Goal: Communication & Community: Answer question/provide support

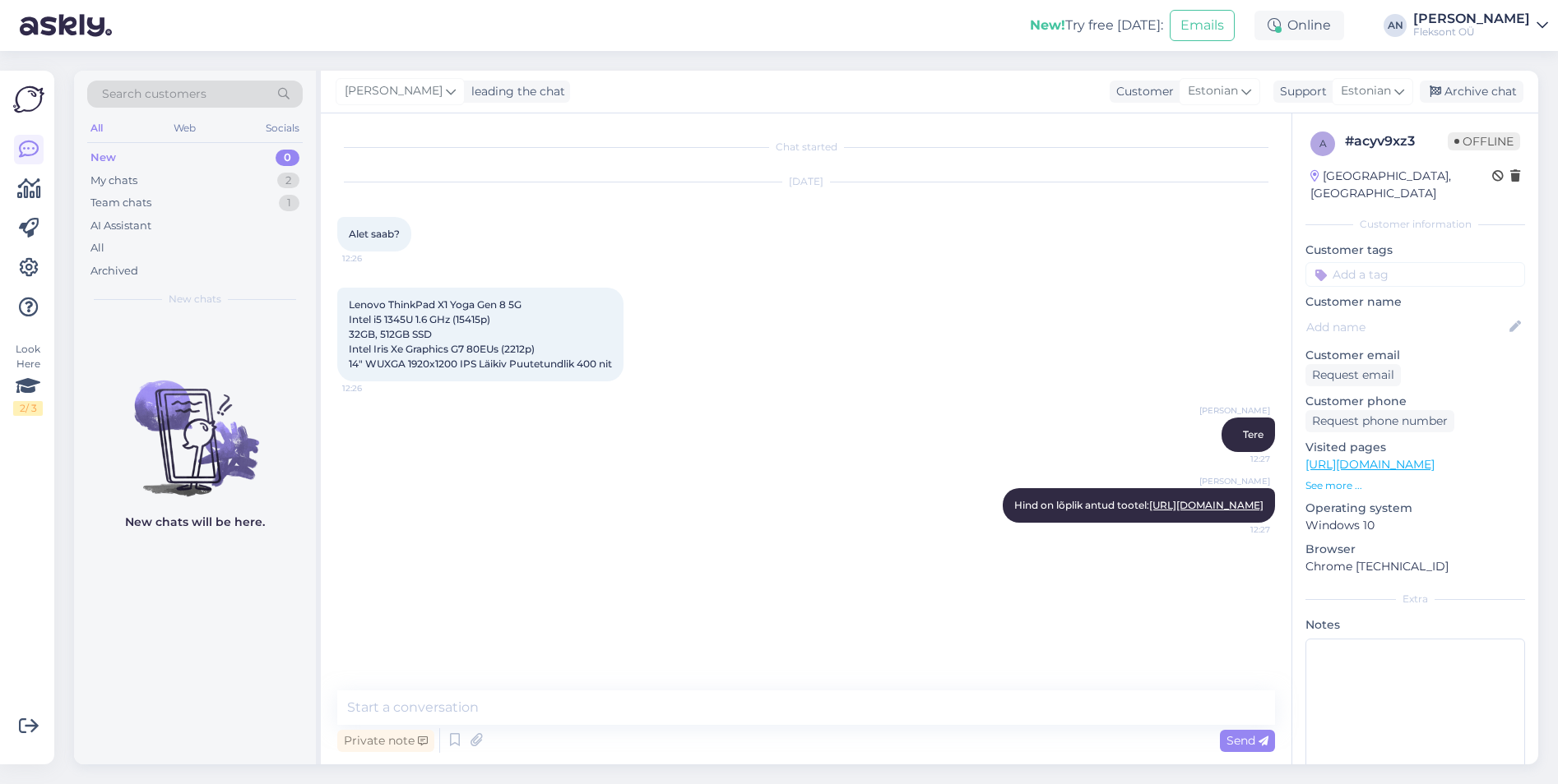
click at [734, 416] on div "[PERSON_NAME] Tere 12:27" at bounding box center [805, 435] width 937 height 71
drag, startPoint x: 1469, startPoint y: 85, endPoint x: 1269, endPoint y: 110, distance: 201.6
click at [1469, 86] on div "Archive chat" at bounding box center [1471, 92] width 103 height 23
click at [134, 209] on div "Team chats" at bounding box center [120, 204] width 61 height 17
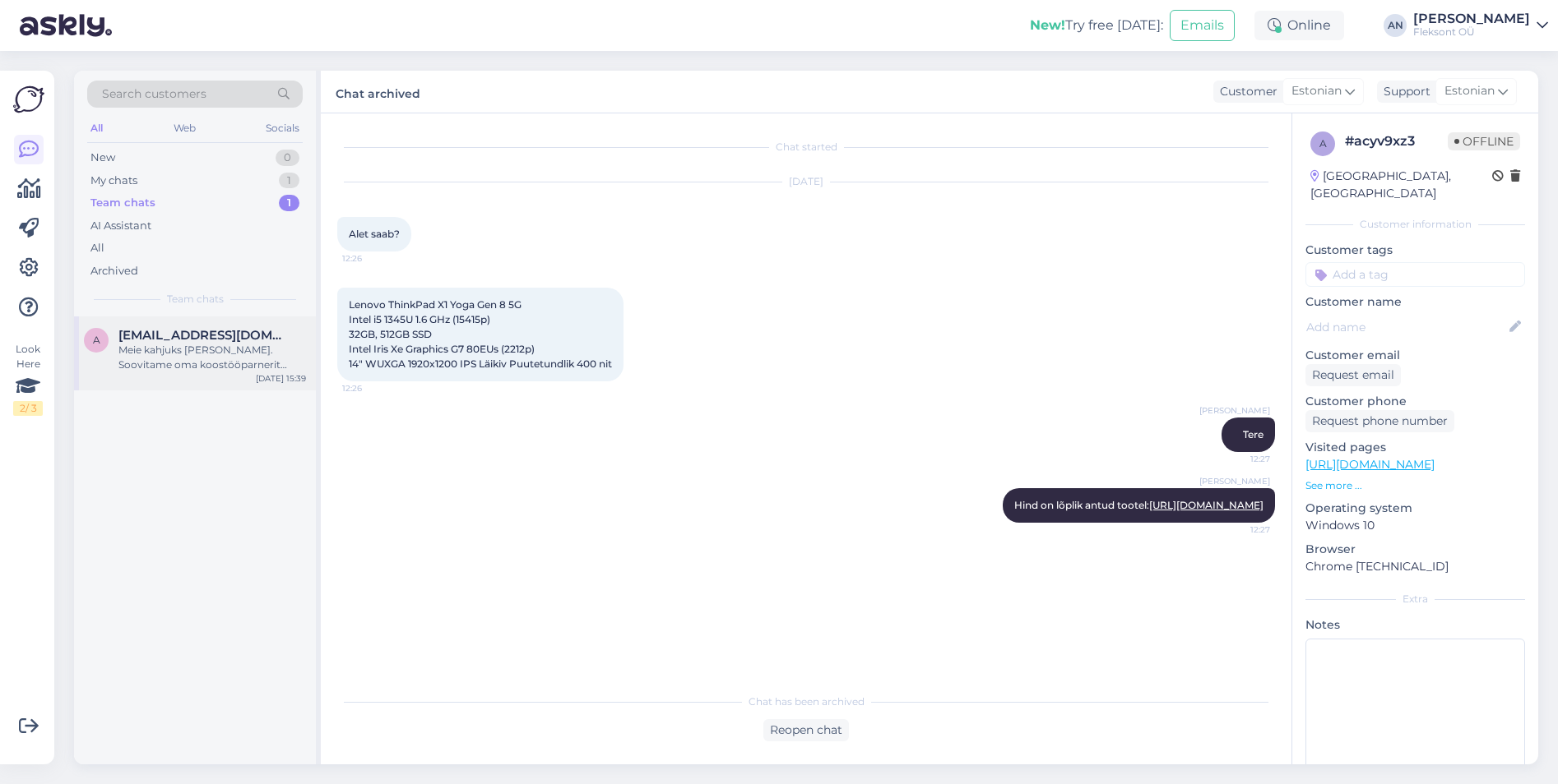
click at [157, 360] on div "Meie kahjuks [PERSON_NAME]. Soovitame oma koostööparnerit [DOMAIN_NAME]" at bounding box center [212, 357] width 188 height 29
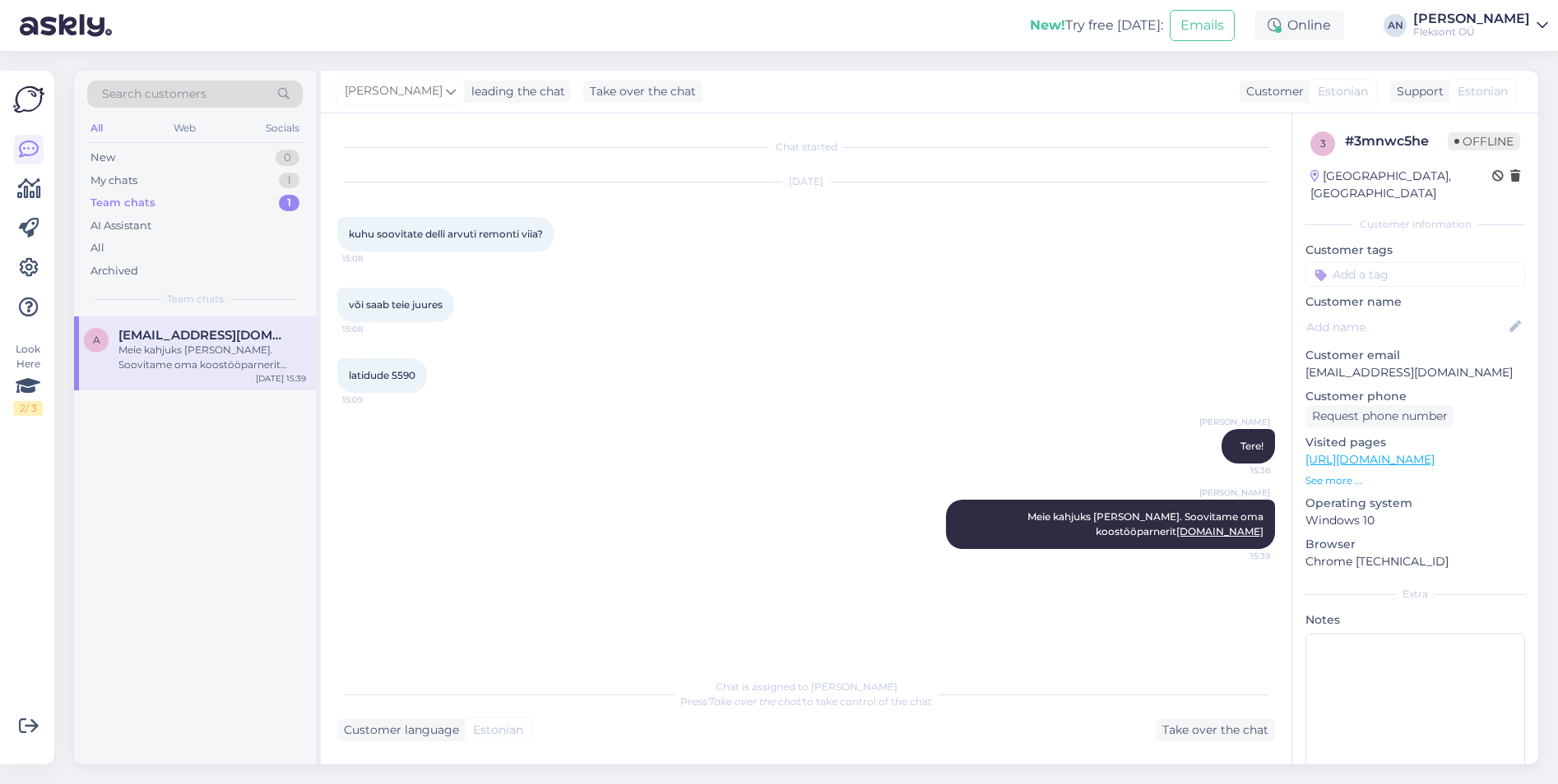
click at [834, 321] on div "või saab teie juures 15:08" at bounding box center [805, 304] width 937 height 71
click at [1183, 726] on div "Take over the chat" at bounding box center [1215, 730] width 119 height 23
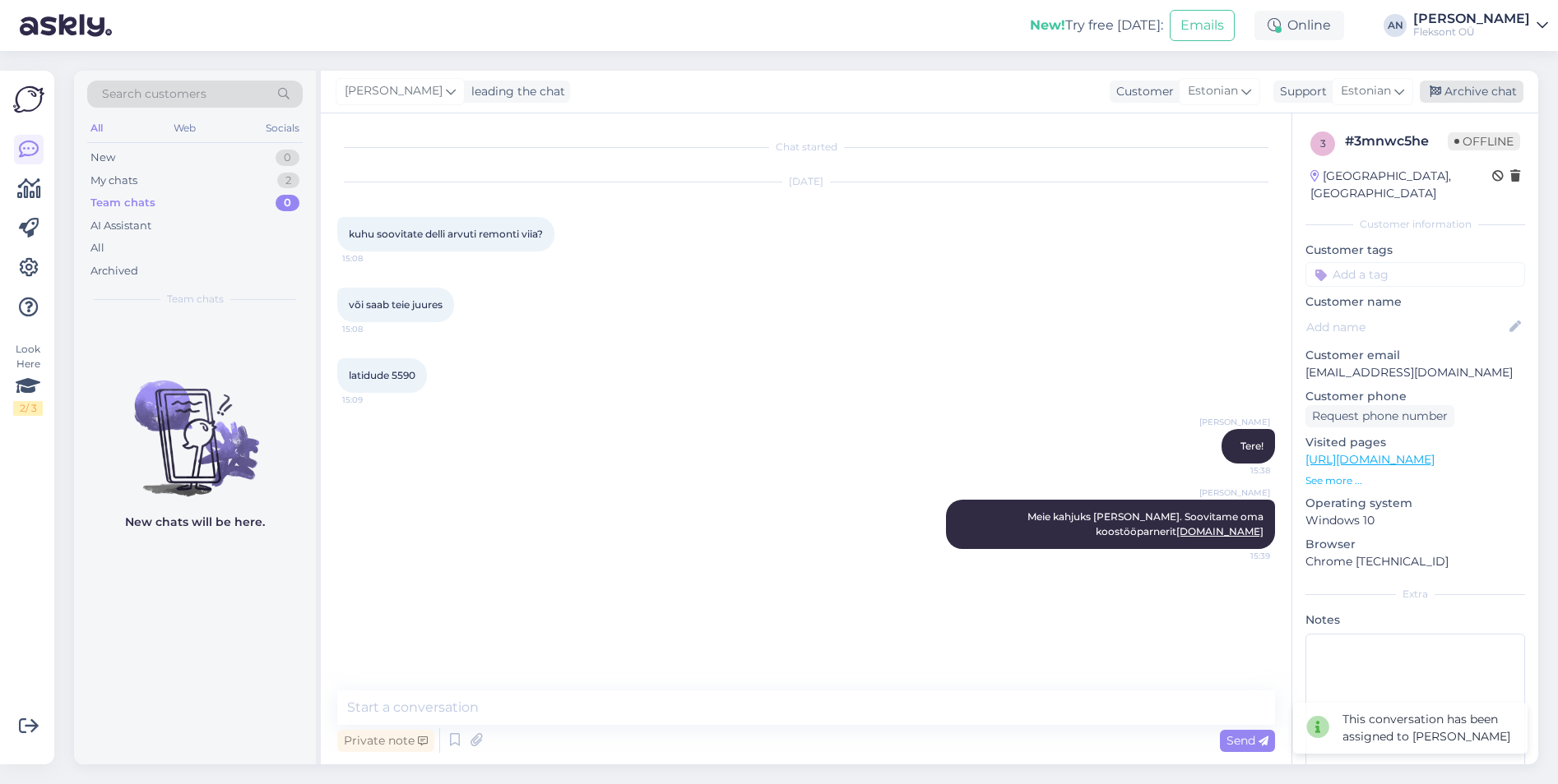
click at [1474, 87] on div "Archive chat" at bounding box center [1471, 92] width 103 height 23
click at [599, 356] on div "latidude 5590 15:09" at bounding box center [805, 375] width 937 height 71
click at [123, 183] on div "My chats" at bounding box center [113, 181] width 47 height 17
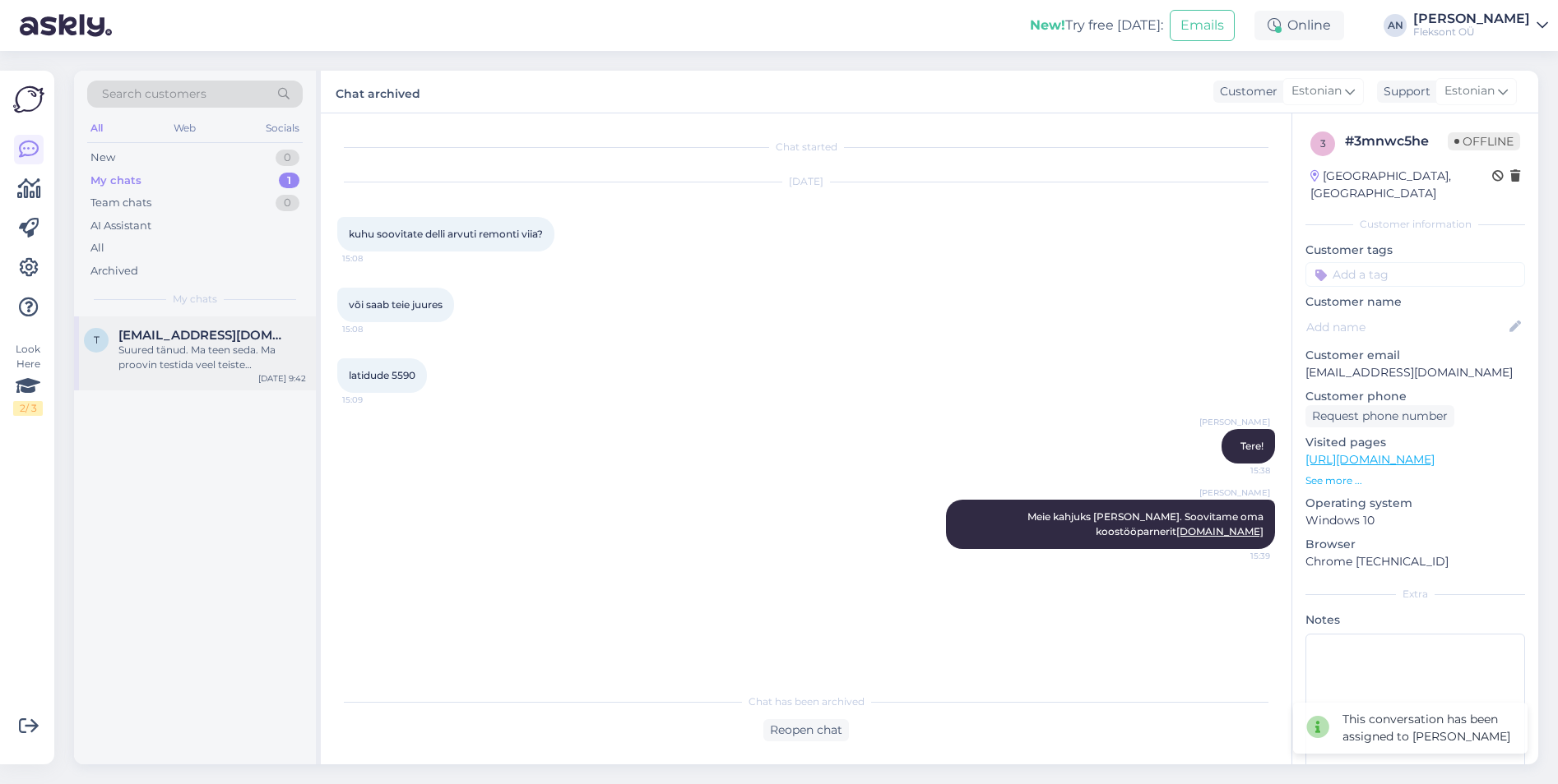
click at [151, 369] on div "Suured tänud. Ma teen seda. Ma proovin testida veel teiste rakendusega. aga tun…" at bounding box center [212, 357] width 188 height 29
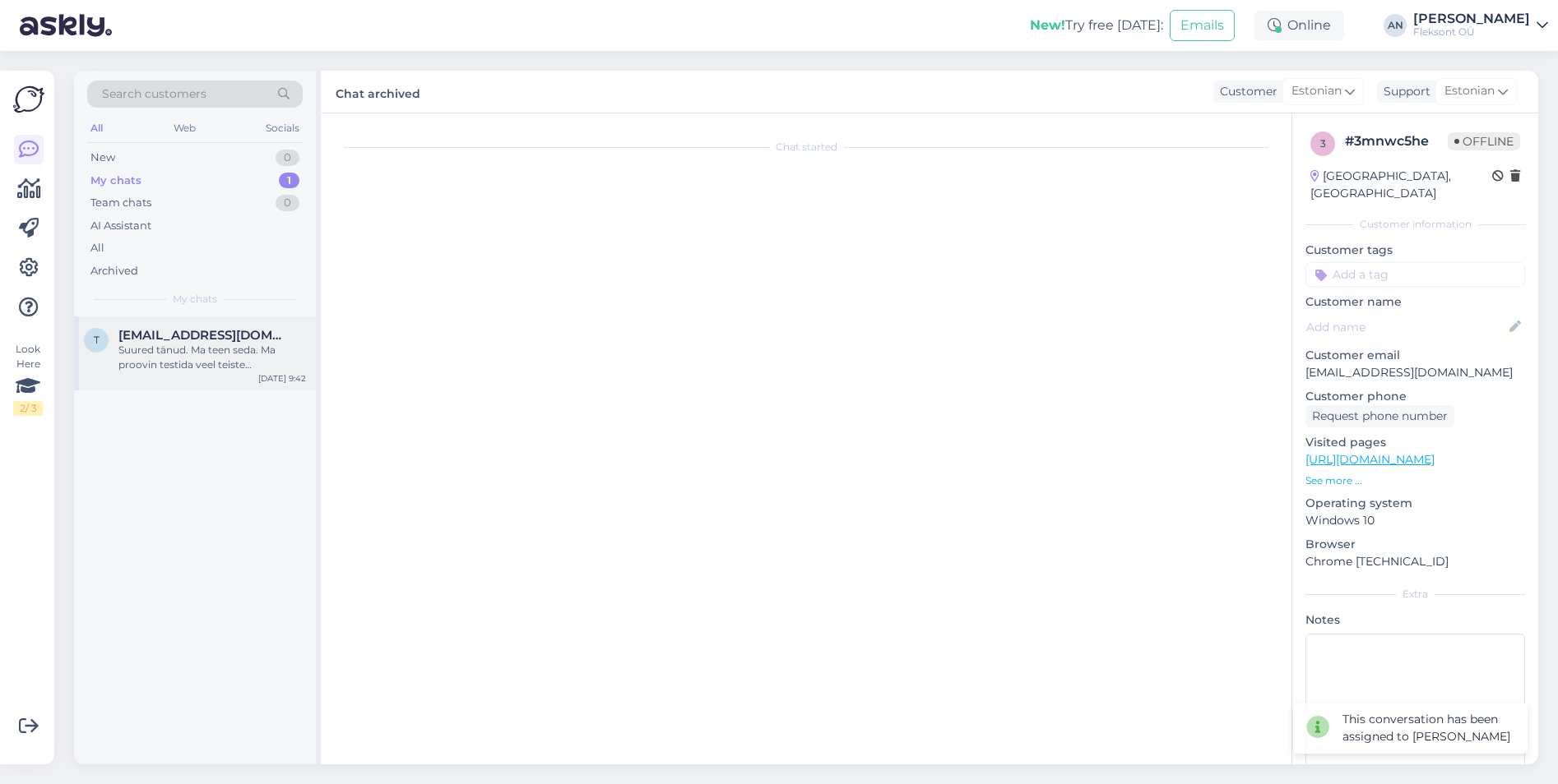
scroll to position [1138, 0]
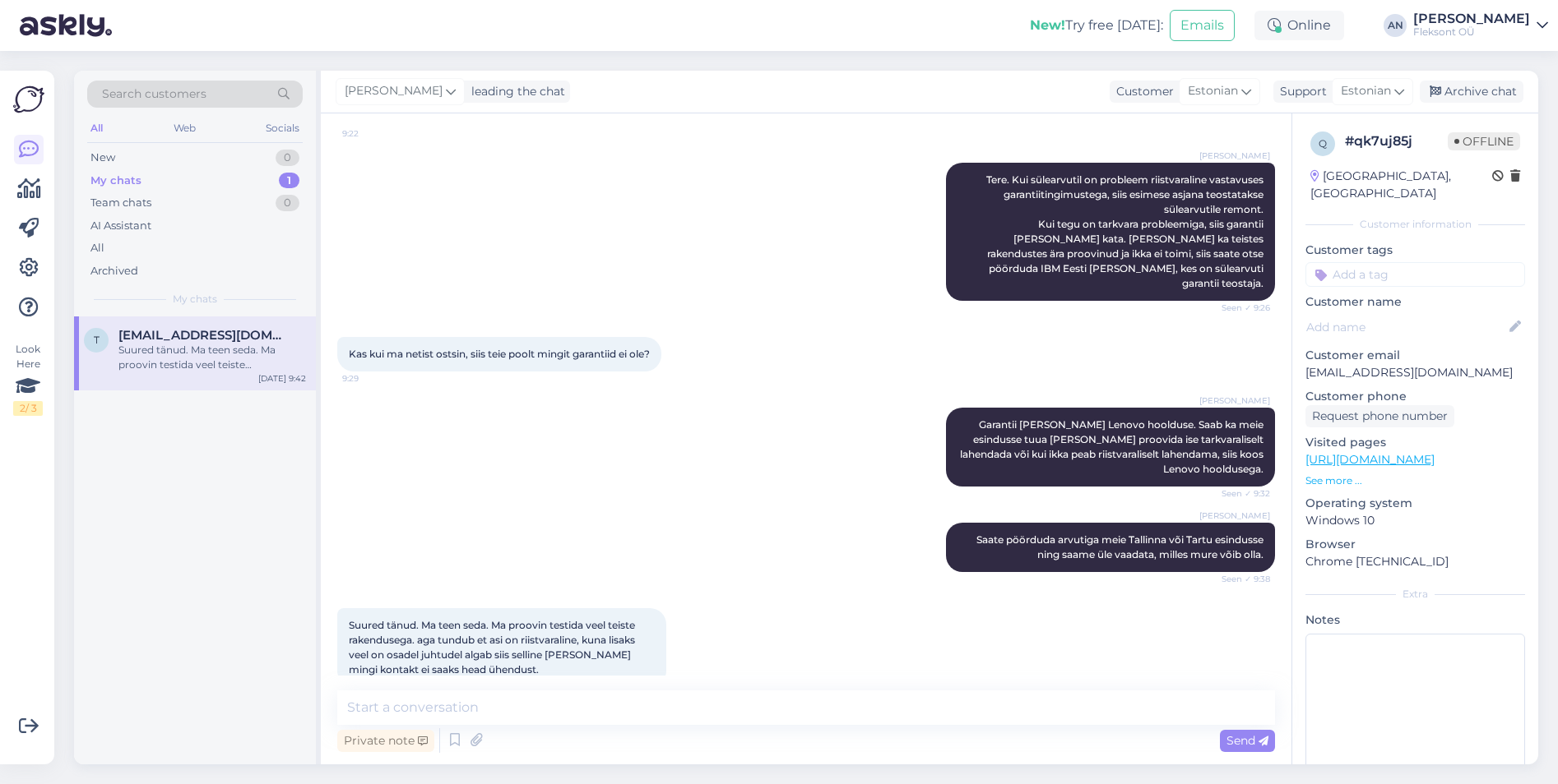
click at [779, 449] on div "[PERSON_NAME] Garantii [PERSON_NAME] Lenovo hoolduse. Saab ka meie esindusse tu…" at bounding box center [805, 447] width 937 height 115
click at [1466, 88] on div "Archive chat" at bounding box center [1471, 92] width 103 height 23
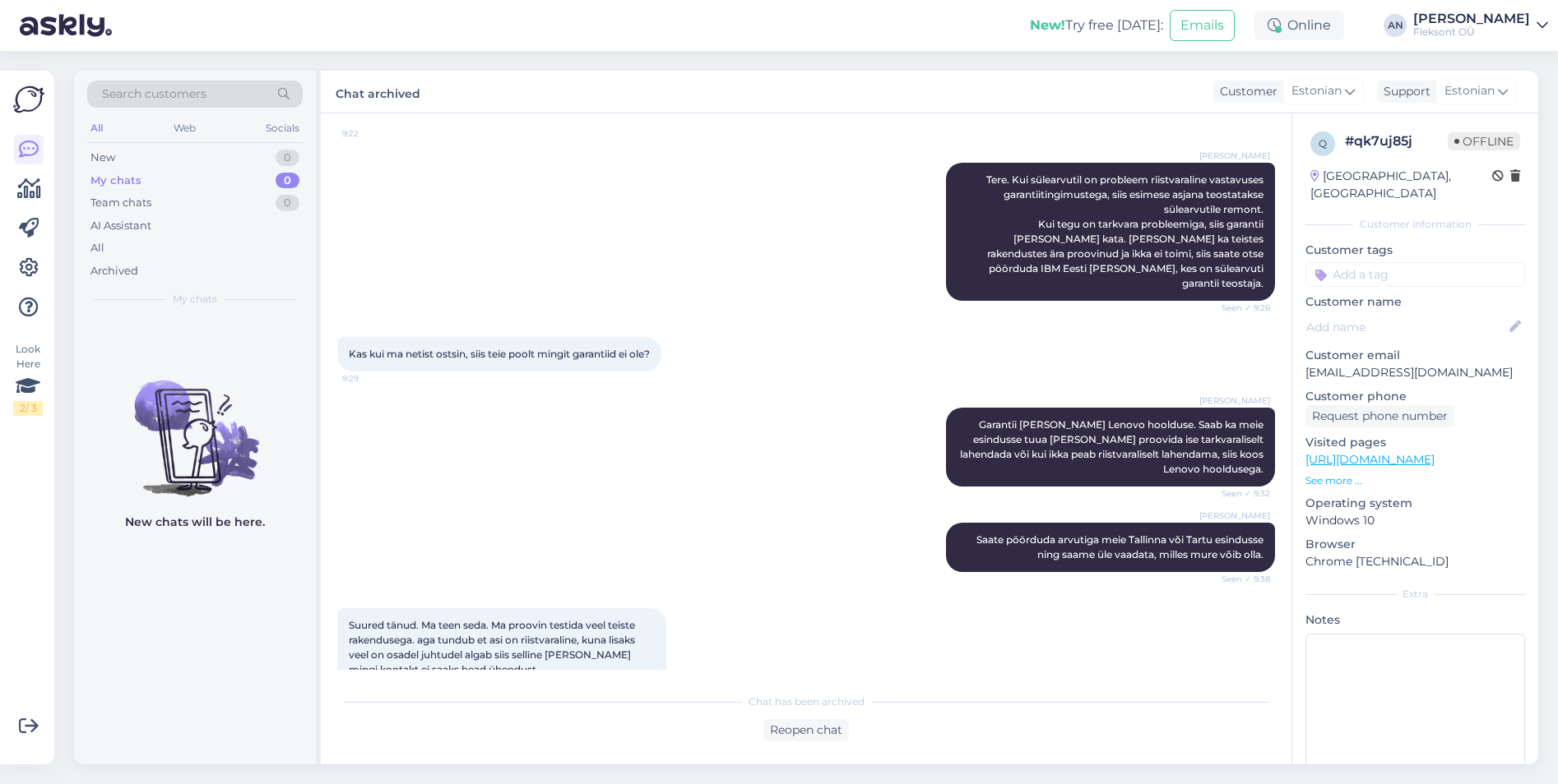
click at [675, 389] on div "[PERSON_NAME] Garantii [PERSON_NAME] Lenovo hoolduse. Saab ka meie esindusse tu…" at bounding box center [805, 447] width 937 height 115
